Goal: Find specific page/section: Find specific page/section

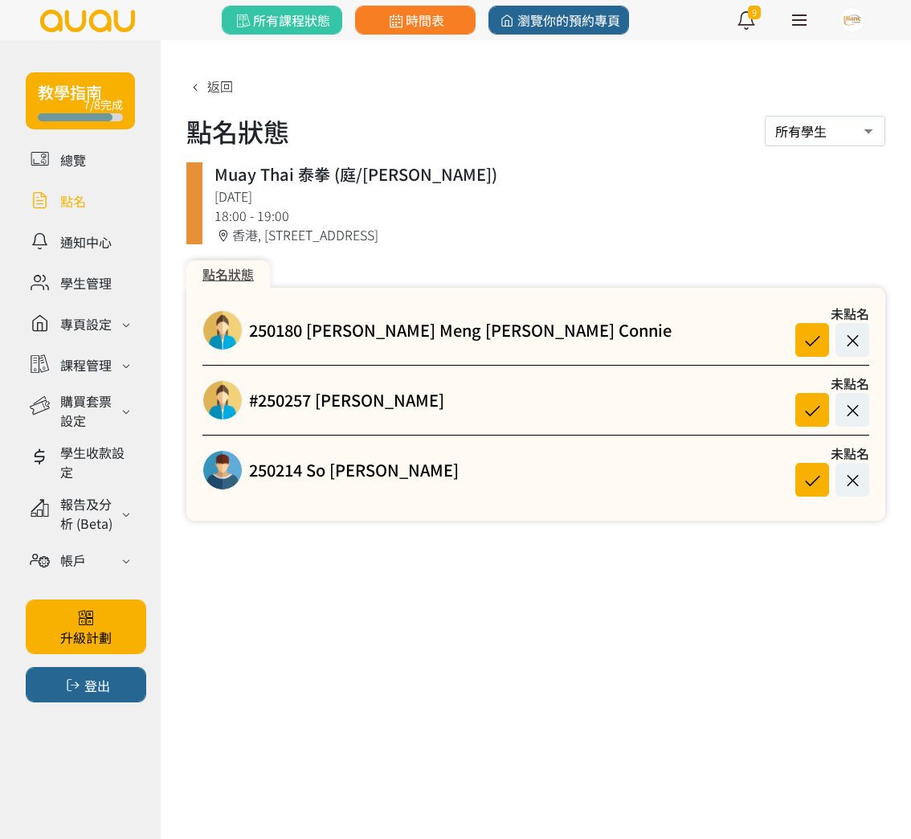
click at [92, 210] on link at bounding box center [80, 200] width 109 height 28
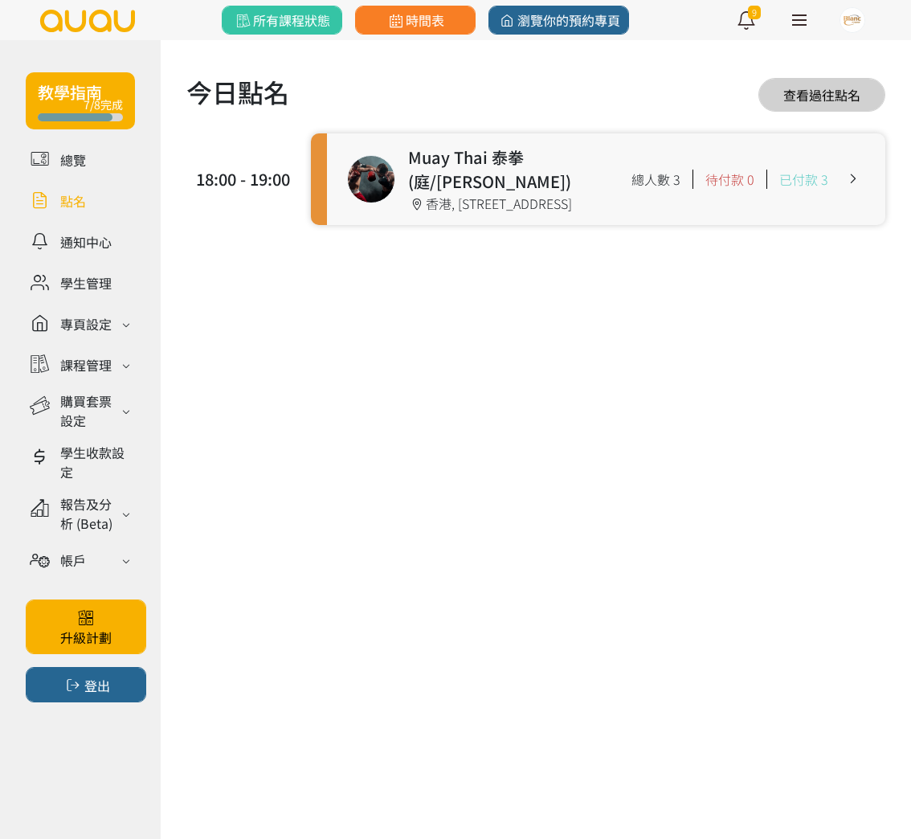
click at [100, 240] on link at bounding box center [80, 241] width 109 height 28
click at [92, 270] on link at bounding box center [80, 282] width 109 height 28
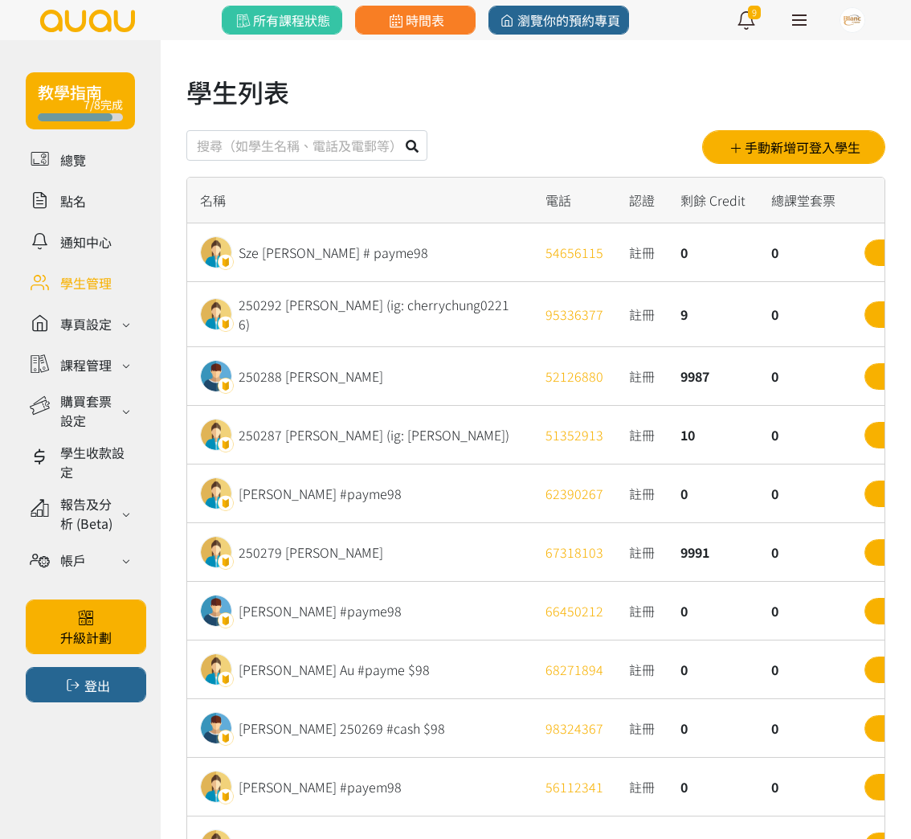
click at [274, 141] on input "text" at bounding box center [306, 145] width 241 height 31
type input "221078"
click at [397, 130] on button at bounding box center [412, 145] width 31 height 31
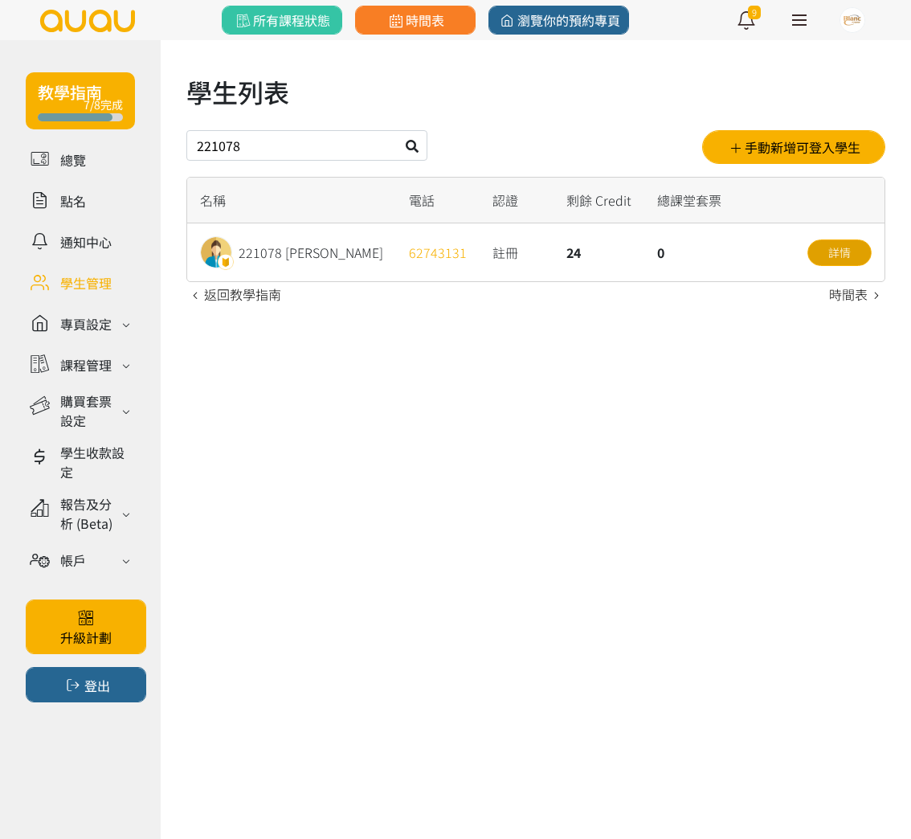
click at [832, 246] on link "詳情" at bounding box center [839, 252] width 64 height 27
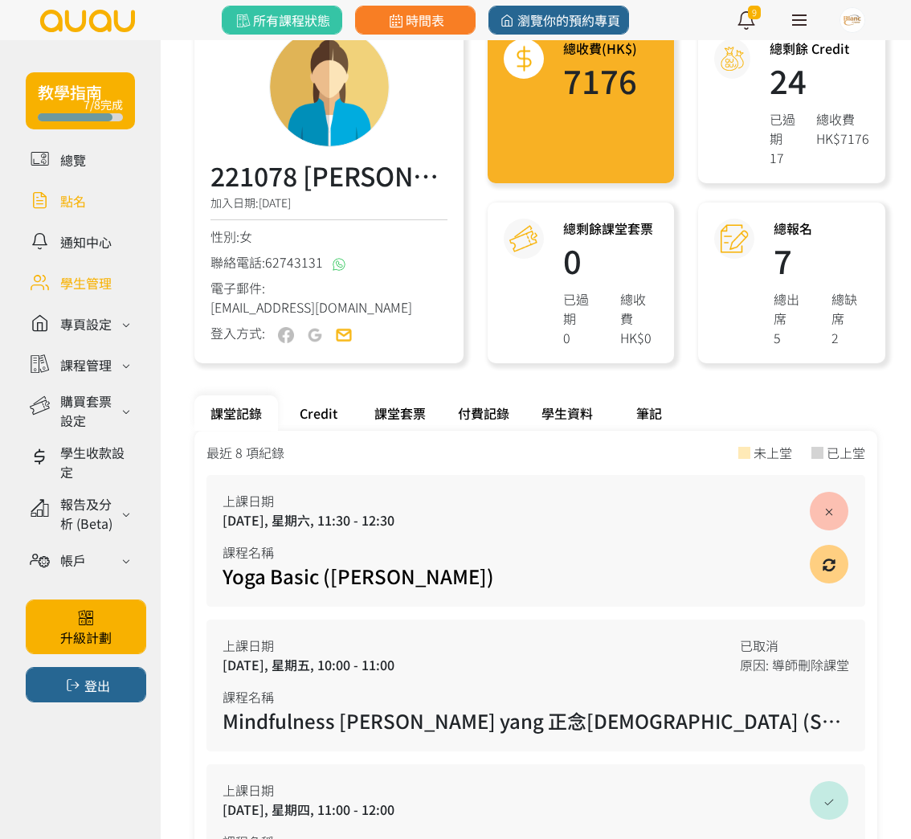
scroll to position [119, 0]
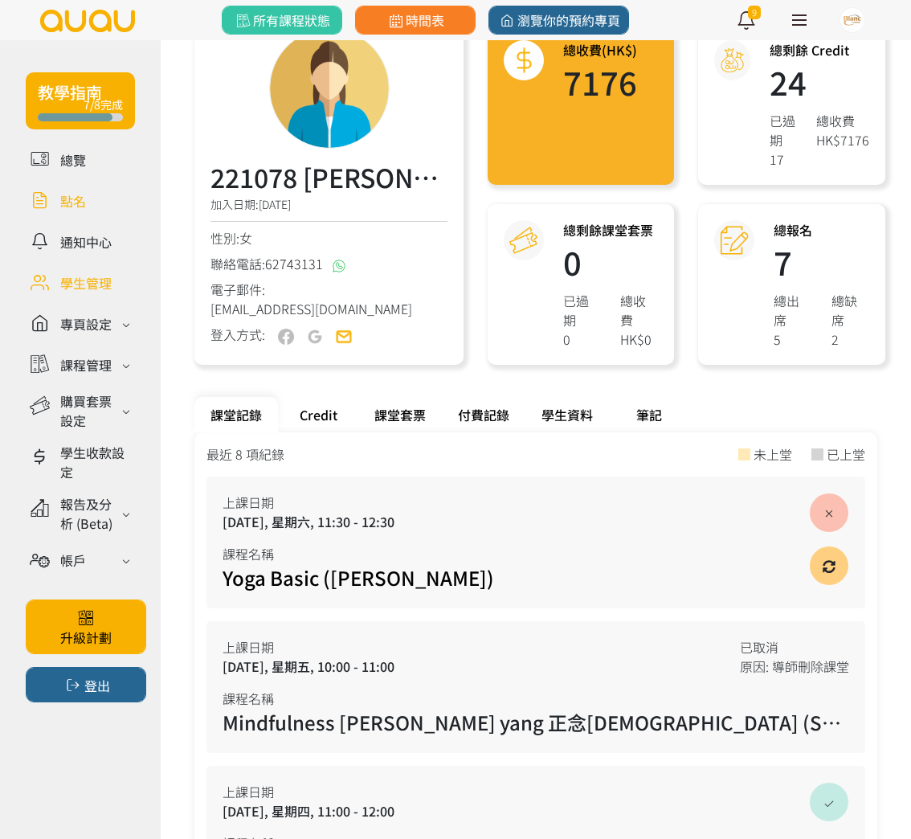
click at [76, 197] on link at bounding box center [80, 200] width 109 height 28
